Goal: Browse casually

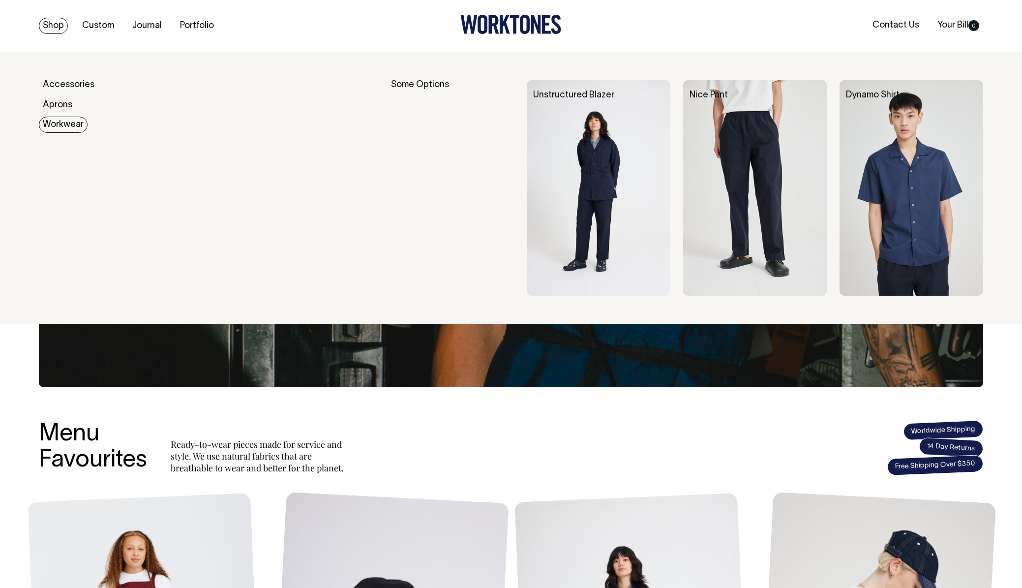
click at [58, 125] on link "Workwear" at bounding box center [63, 125] width 49 height 16
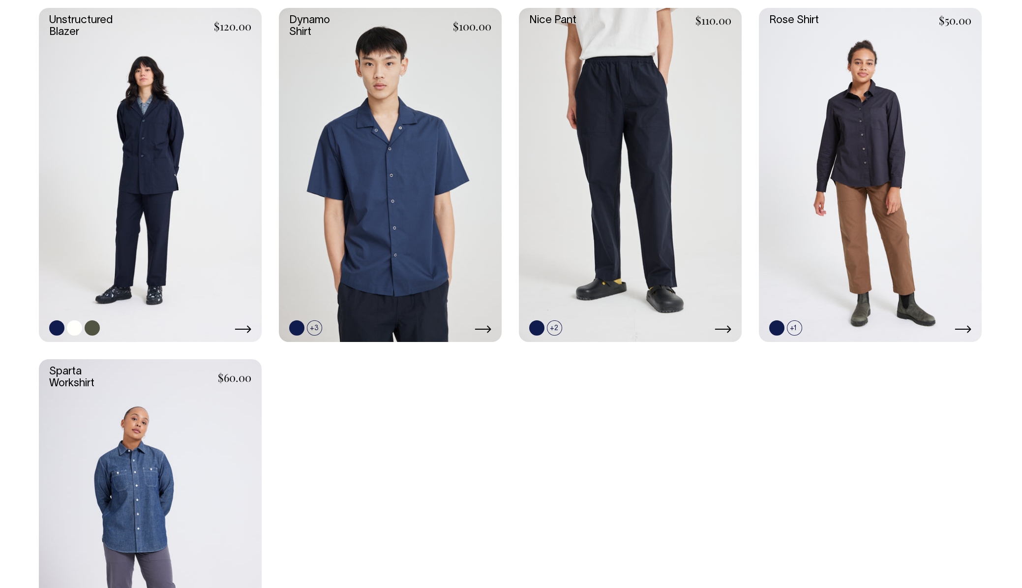
scroll to position [321, 0]
click at [179, 162] on link at bounding box center [150, 175] width 223 height 334
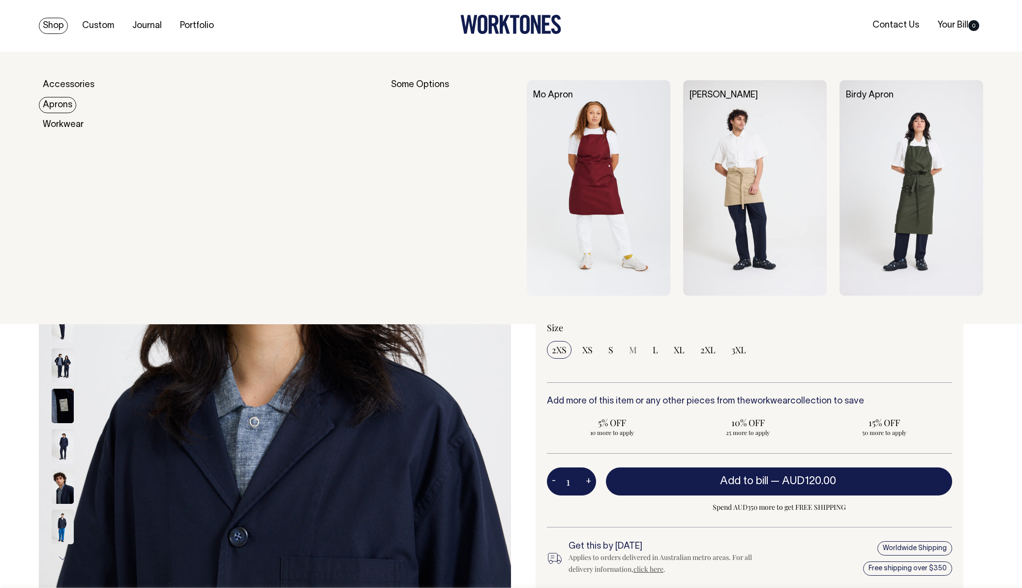
click at [59, 106] on link "Aprons" at bounding box center [57, 105] width 37 height 16
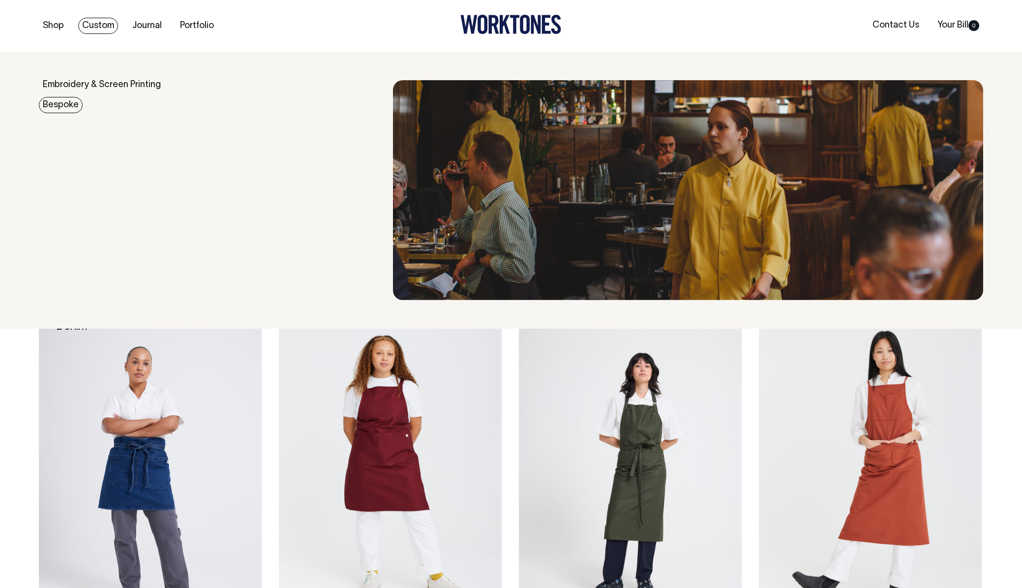
click at [62, 105] on link "Bespoke" at bounding box center [61, 105] width 44 height 16
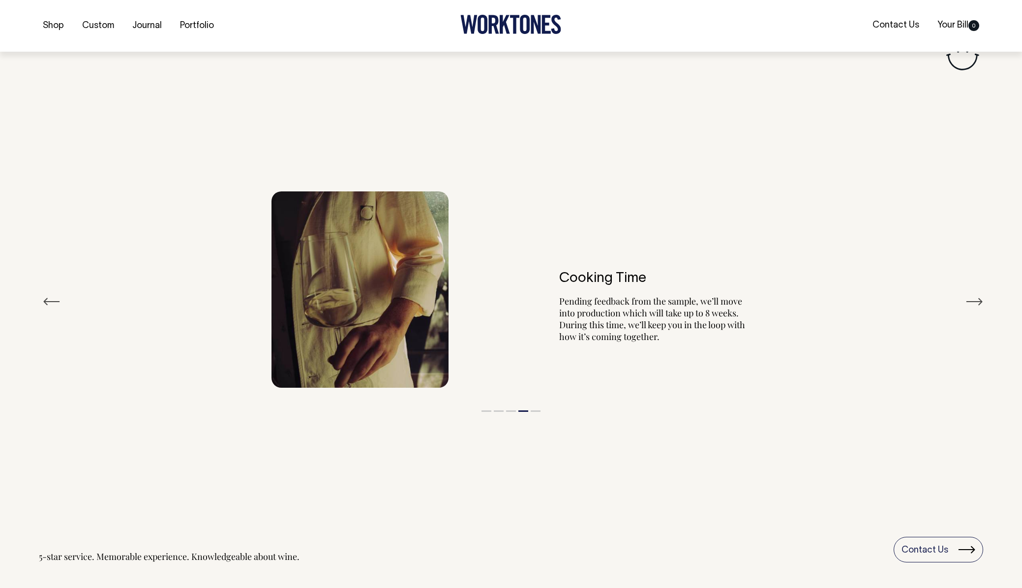
scroll to position [1879, 0]
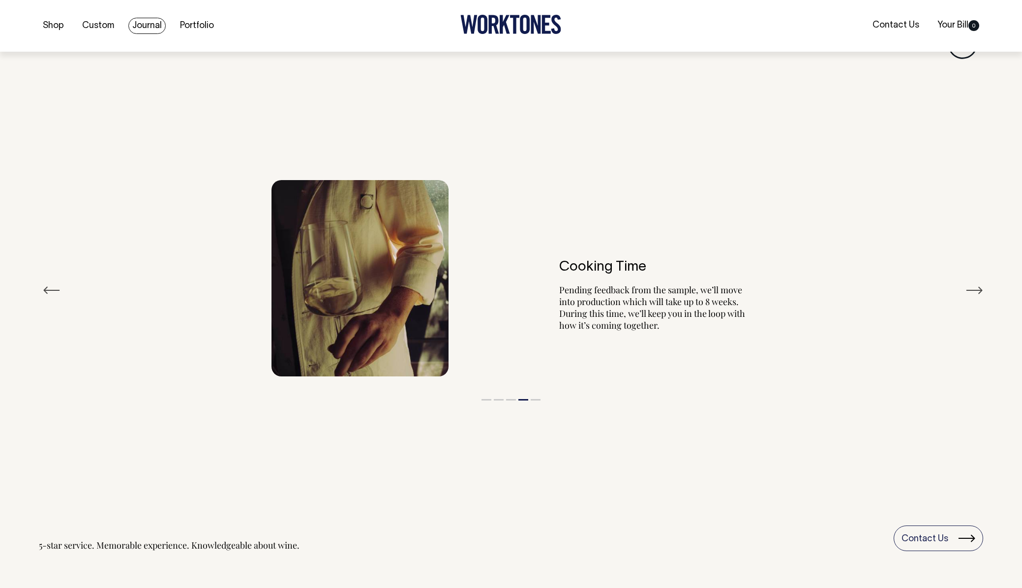
click at [154, 22] on link "Journal" at bounding box center [146, 26] width 37 height 16
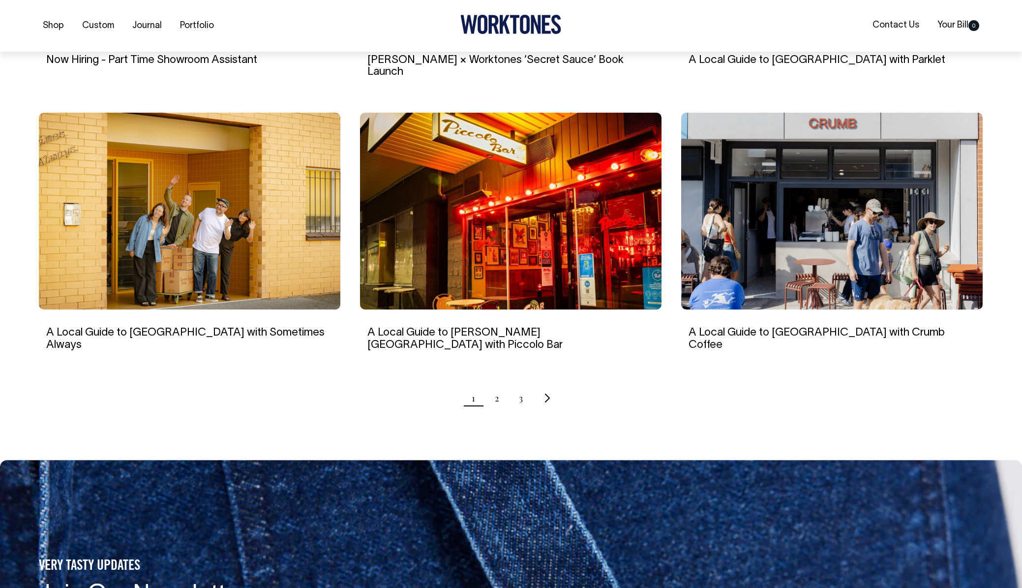
scroll to position [850, 0]
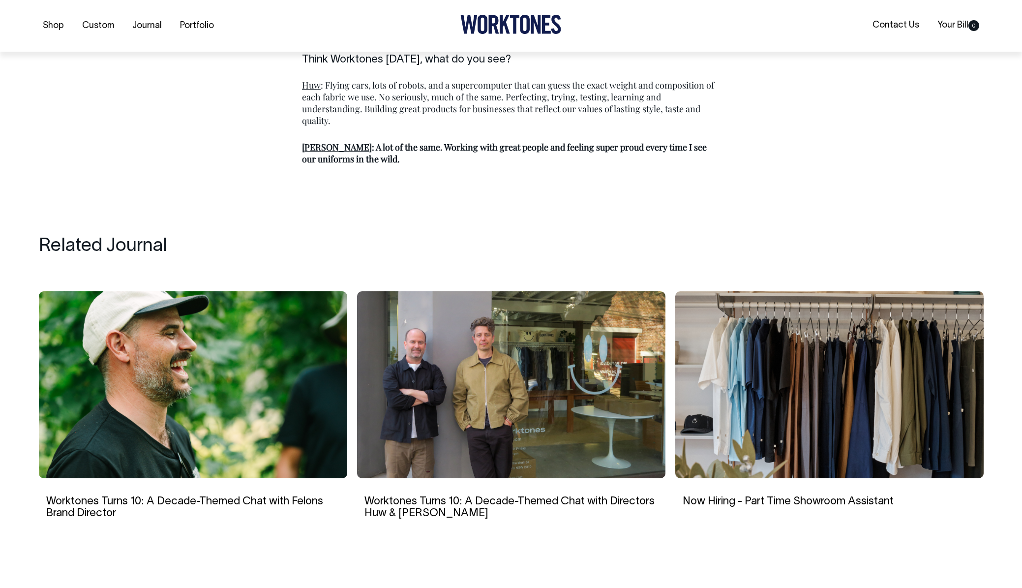
scroll to position [1557, 0]
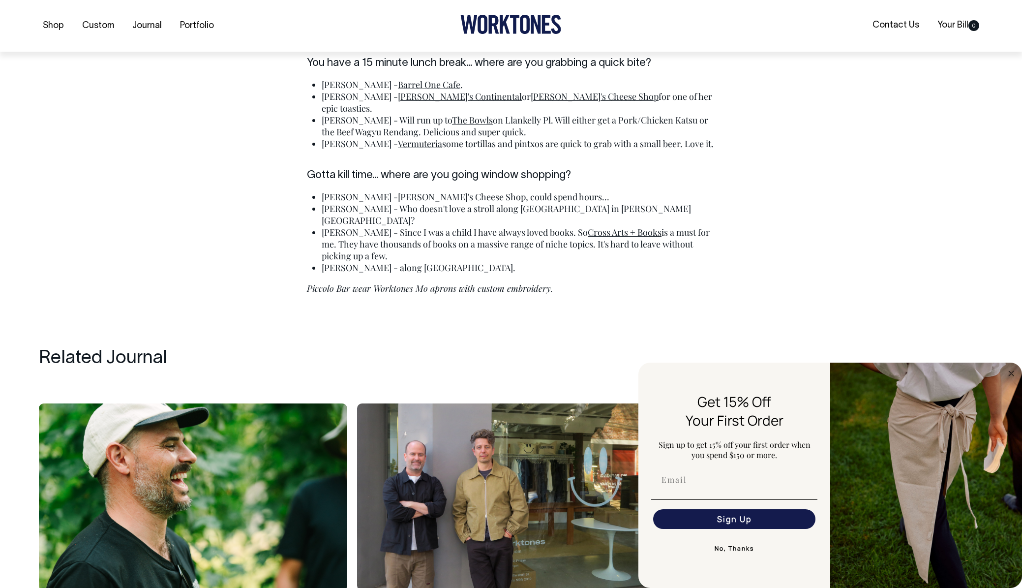
scroll to position [2547, 0]
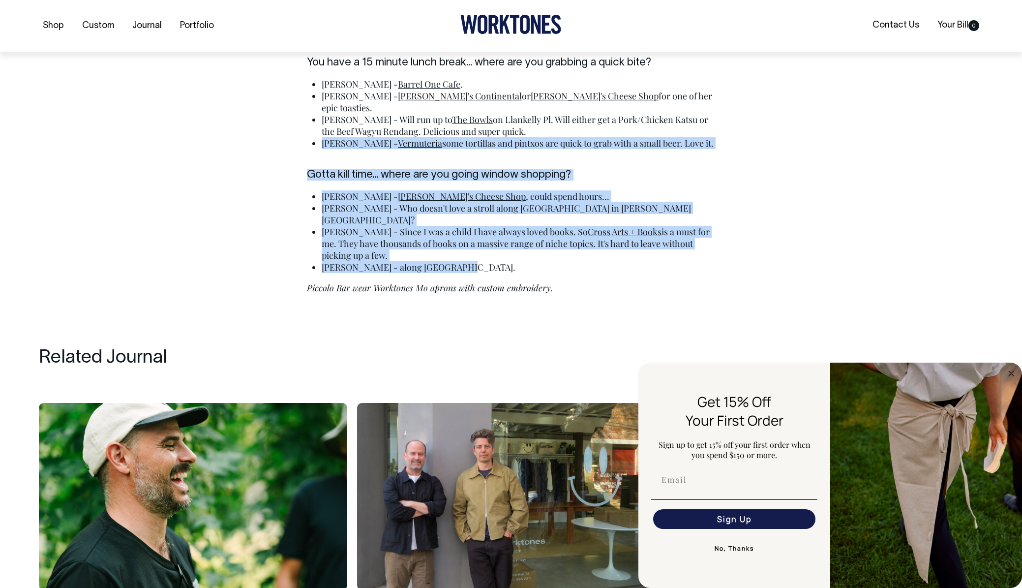
drag, startPoint x: 522, startPoint y: 214, endPoint x: 216, endPoint y: 112, distance: 322.6
click at [559, 261] on li "Marco - along Darlinghurst Road." at bounding box center [518, 267] width 393 height 12
